Goal: Check status: Check status

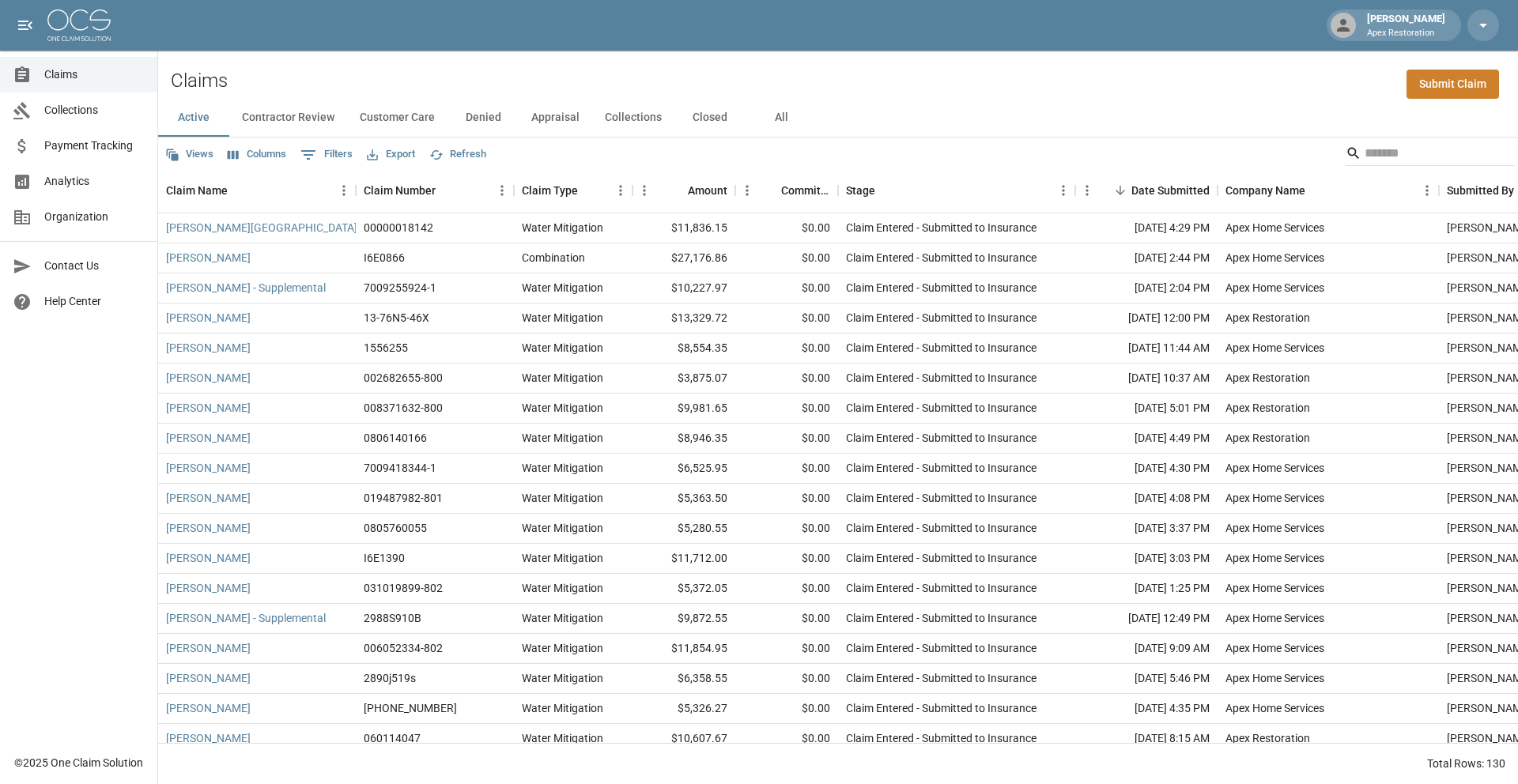
scroll to position [75, 0]
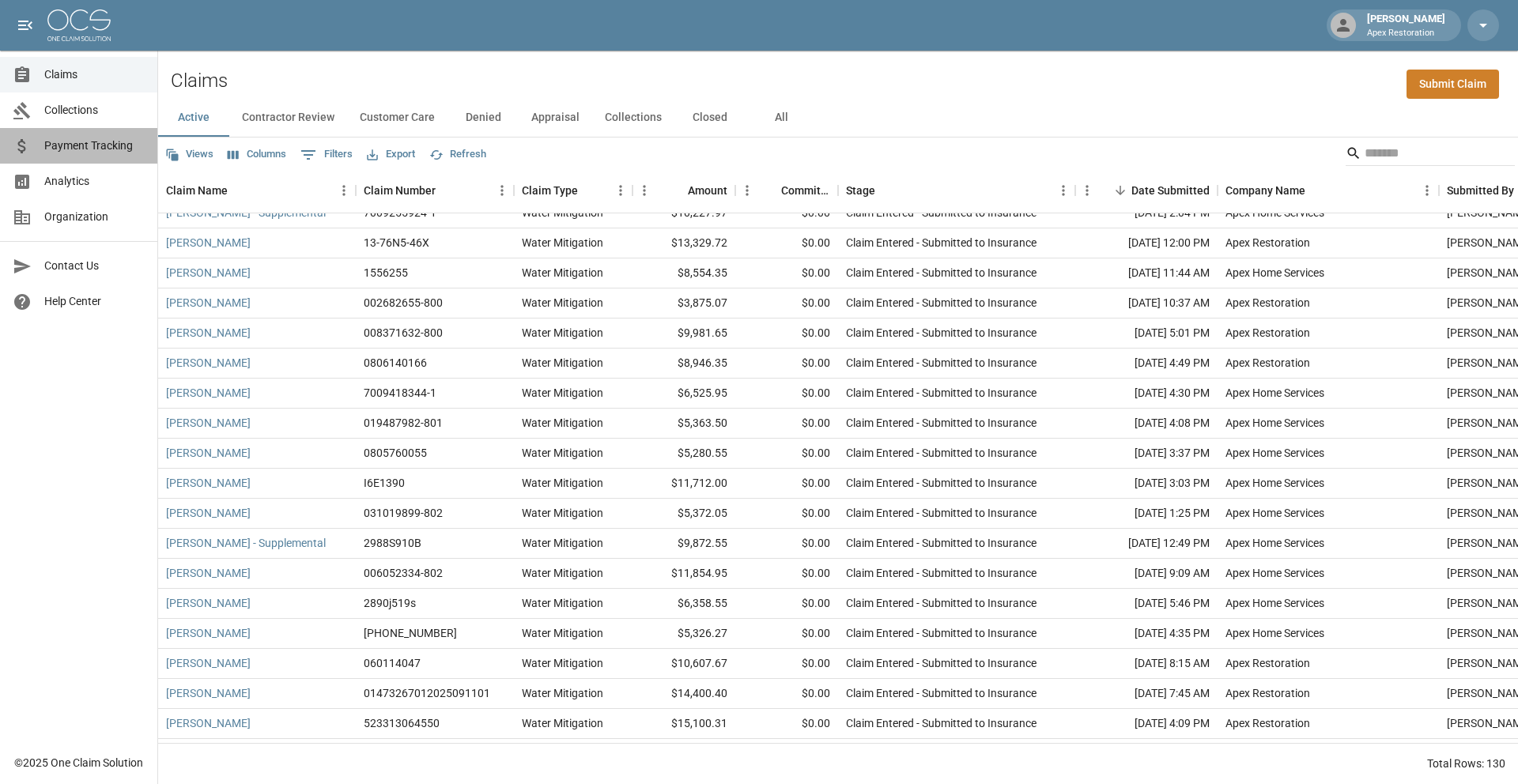
click at [91, 140] on span "Payment Tracking" at bounding box center [94, 146] width 100 height 17
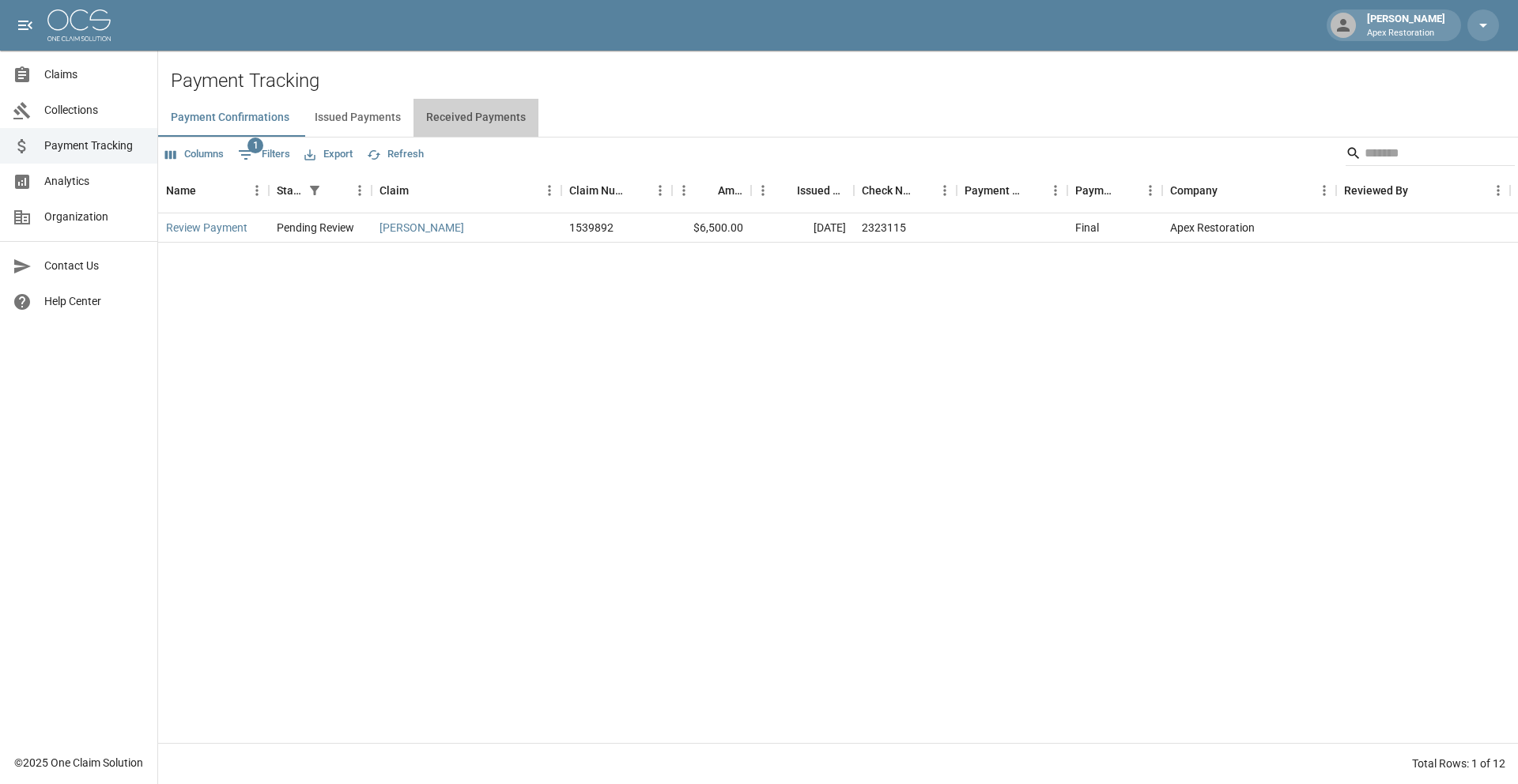
click at [489, 120] on button "Received Payments" at bounding box center [476, 118] width 125 height 38
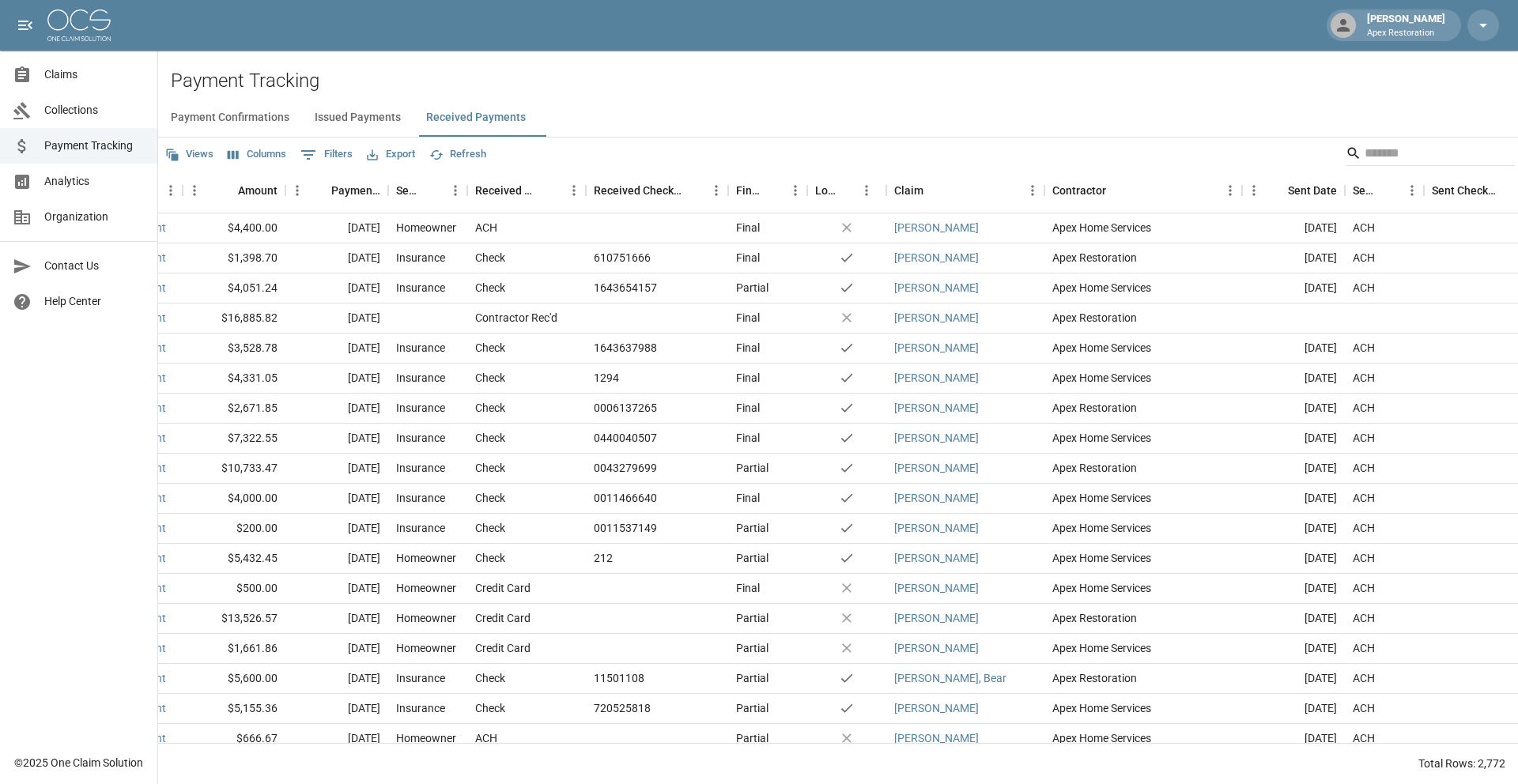
scroll to position [0, 71]
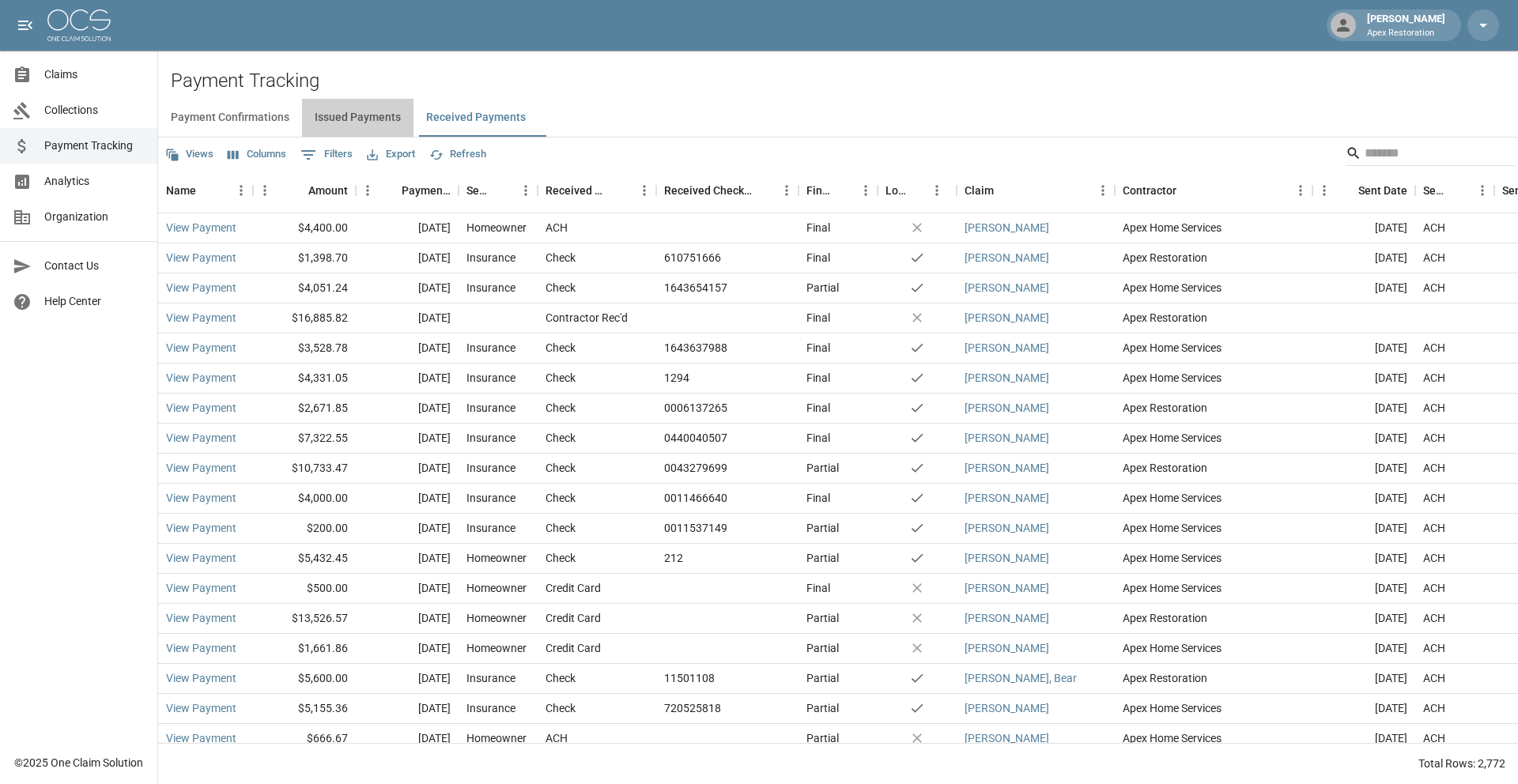
click at [385, 125] on button "Issued Payments" at bounding box center [357, 118] width 111 height 38
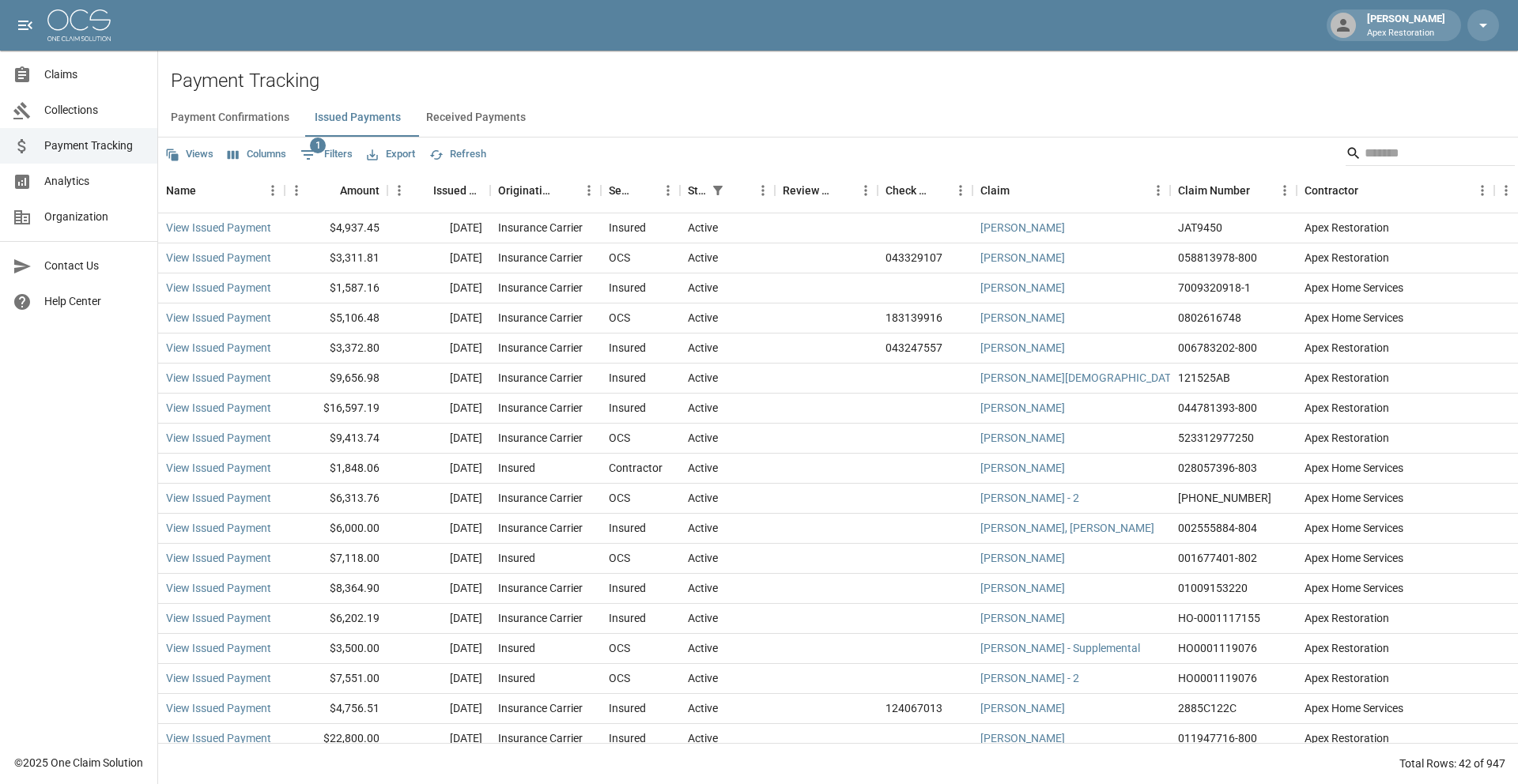
click at [47, 78] on span "Claims" at bounding box center [94, 74] width 100 height 17
